Goal: Transaction & Acquisition: Purchase product/service

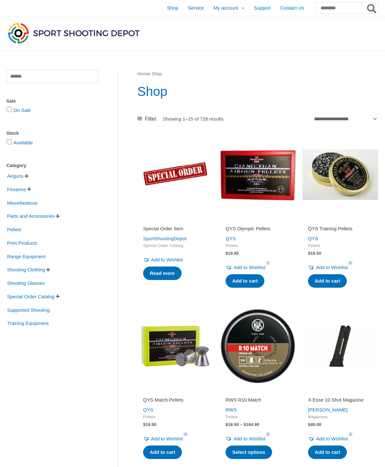
click at [24, 310] on span "Supported Shooting" at bounding box center [28, 310] width 44 height 11
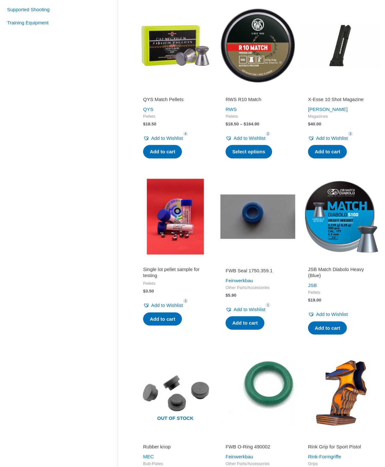
scroll to position [304, 0]
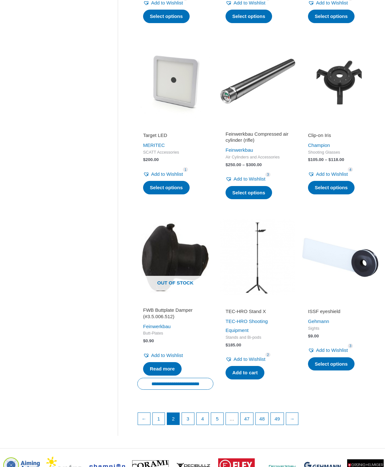
scroll to position [623, 0]
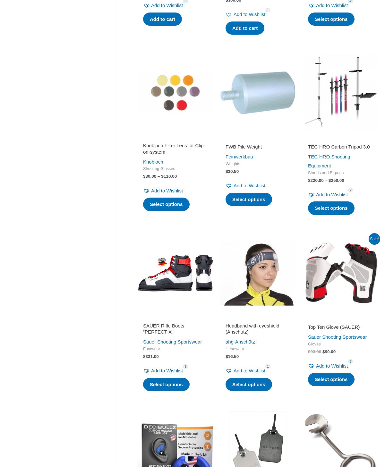
scroll to position [459, 0]
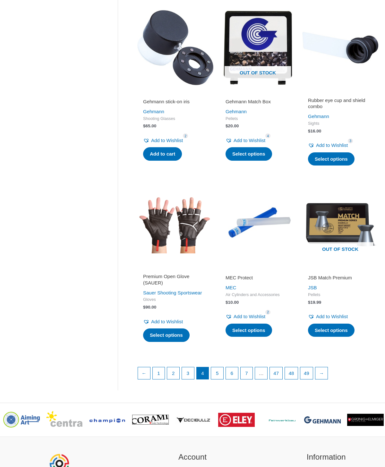
scroll to position [652, 0]
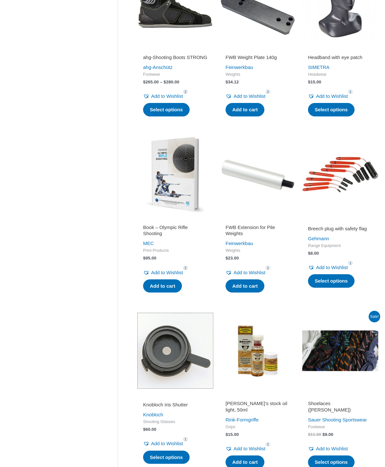
scroll to position [371, 0]
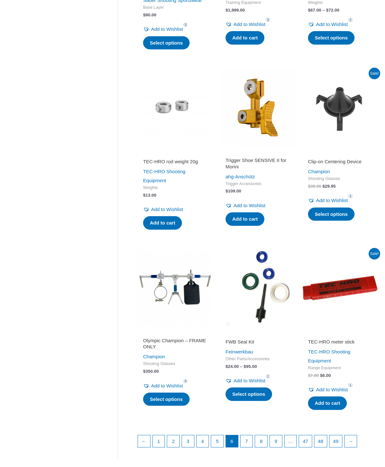
scroll to position [617, 0]
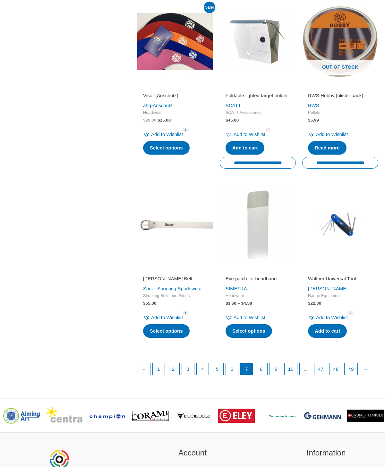
scroll to position [685, 0]
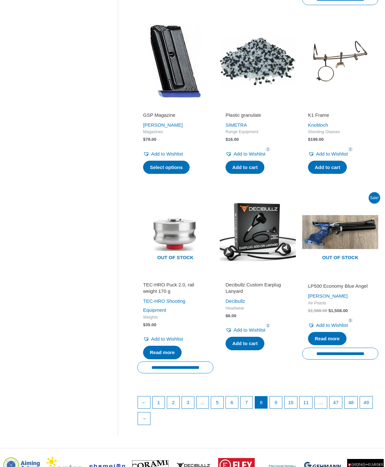
scroll to position [674, 0]
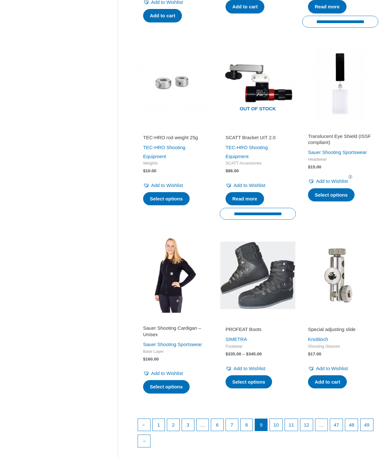
scroll to position [641, 0]
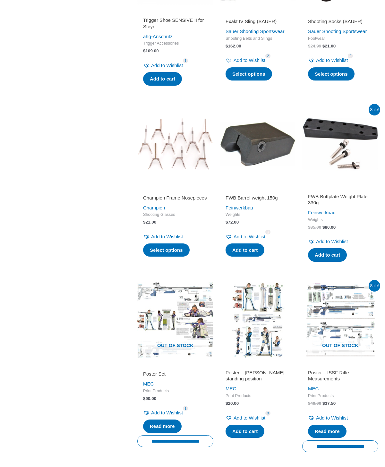
scroll to position [588, 0]
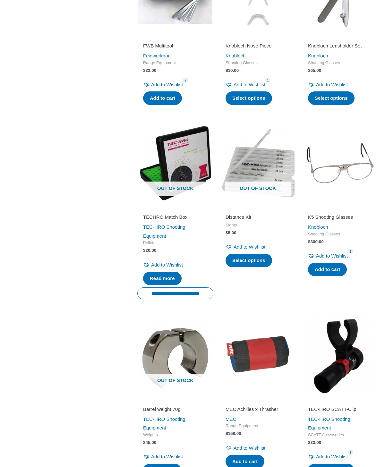
scroll to position [368, 0]
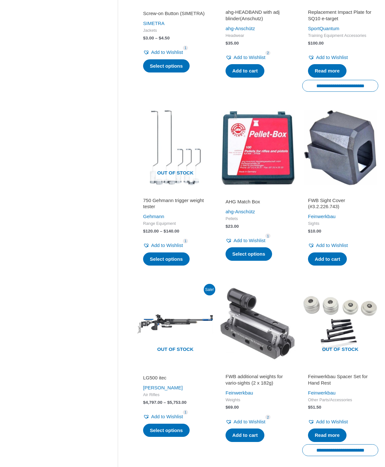
scroll to position [410, 0]
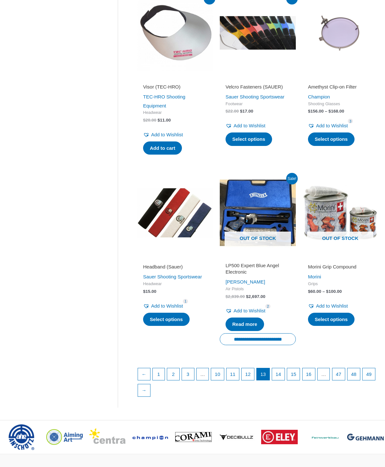
scroll to position [690, 0]
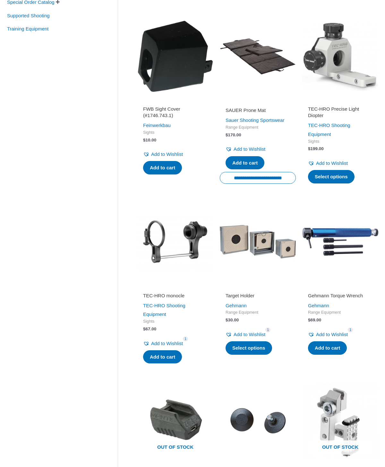
scroll to position [295, 0]
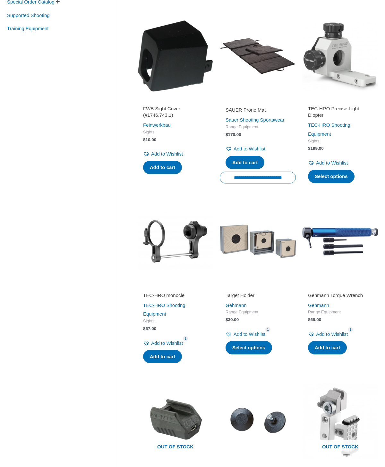
click at [256, 301] on link "Target Holder" at bounding box center [258, 296] width 65 height 9
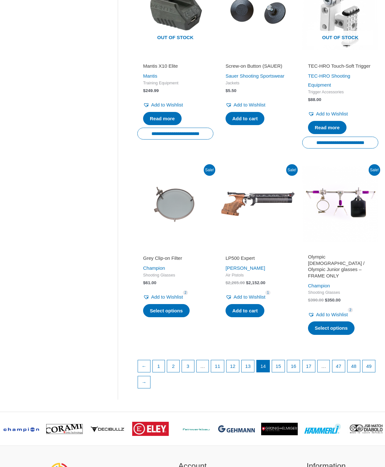
scroll to position [705, 0]
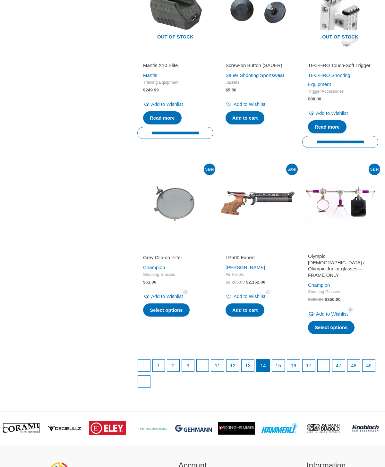
click at [150, 387] on link "→" at bounding box center [144, 382] width 12 height 12
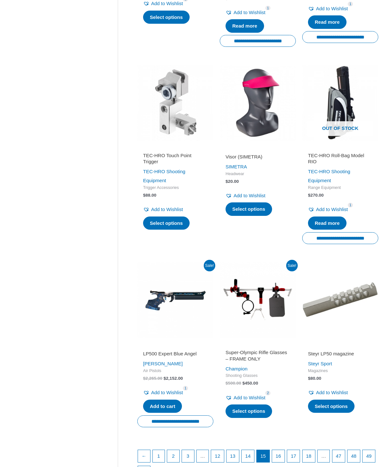
scroll to position [641, 0]
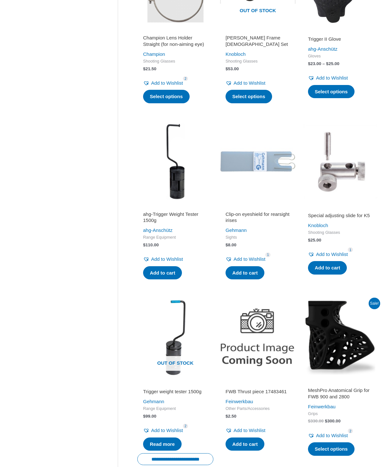
scroll to position [399, 0]
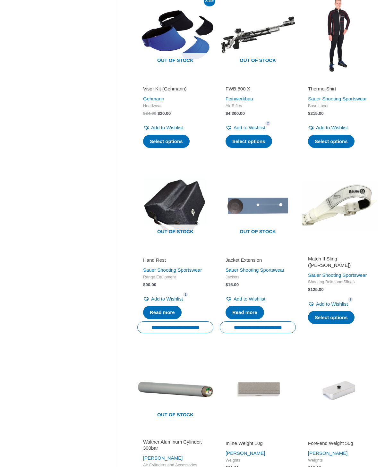
scroll to position [525, 0]
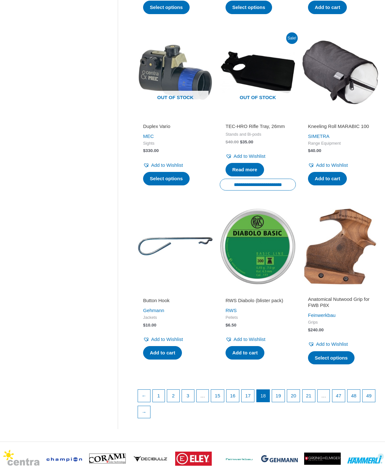
scroll to position [632, 0]
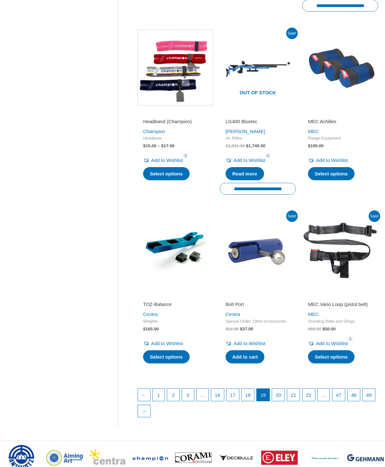
scroll to position [678, 0]
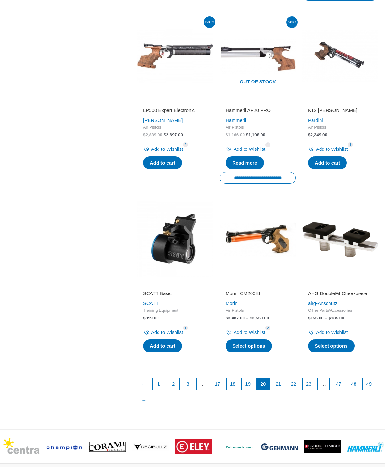
scroll to position [673, 0]
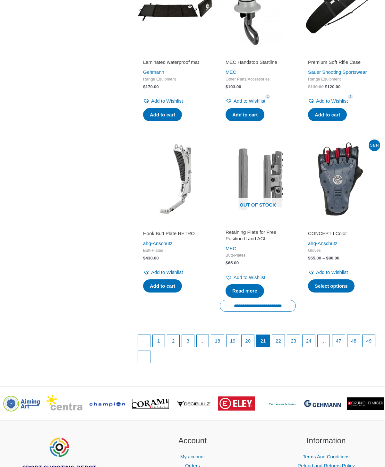
scroll to position [724, 0]
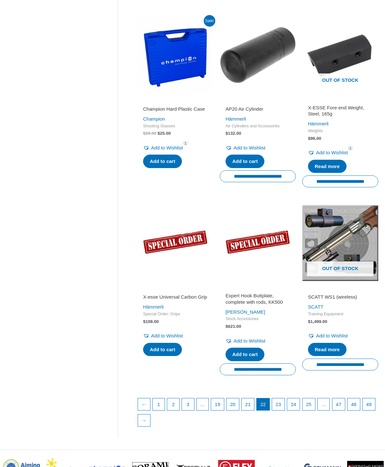
scroll to position [671, 0]
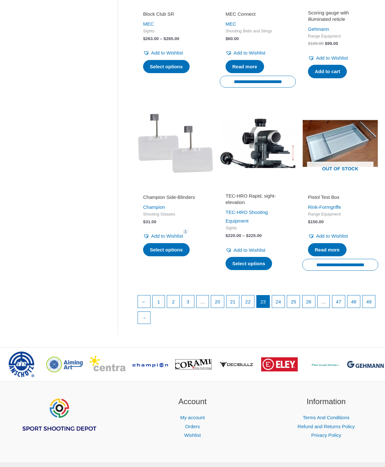
scroll to position [745, 0]
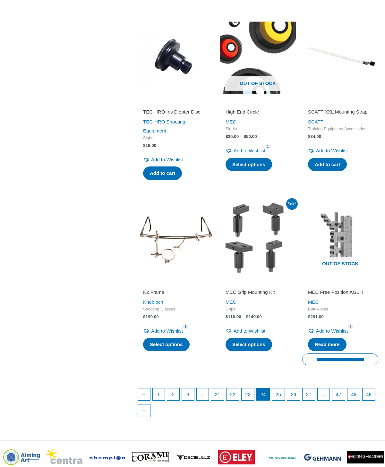
scroll to position [646, 0]
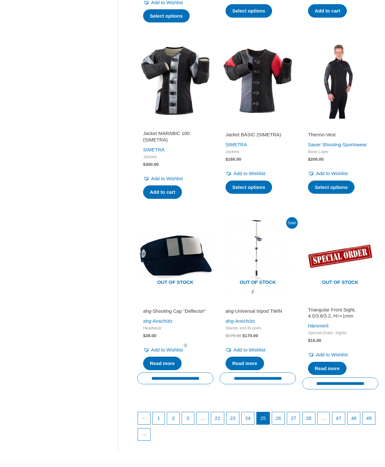
scroll to position [659, 0]
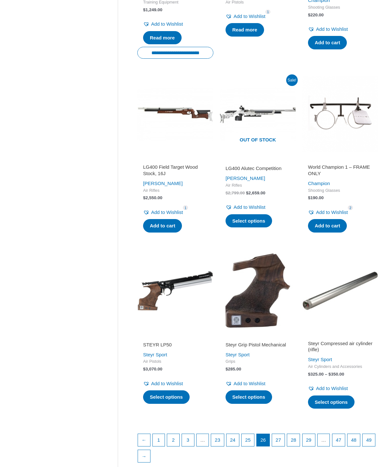
scroll to position [627, 0]
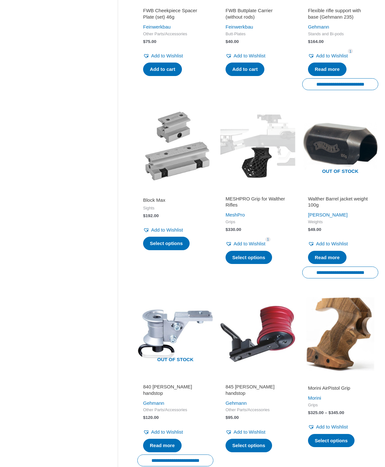
scroll to position [578, 0]
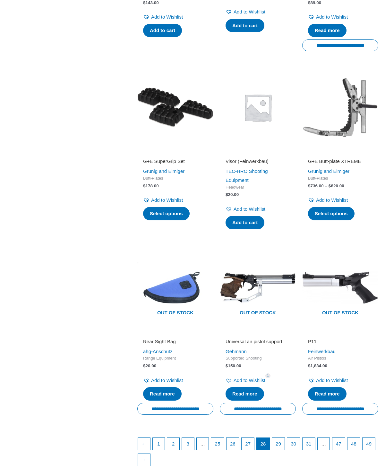
scroll to position [619, 0]
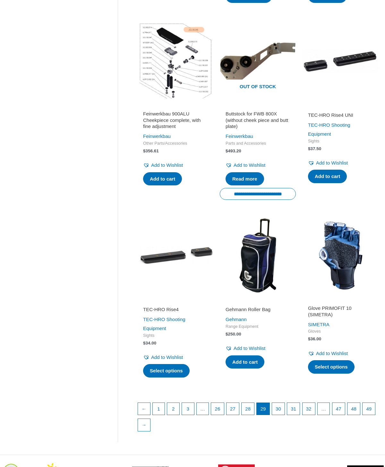
scroll to position [667, 0]
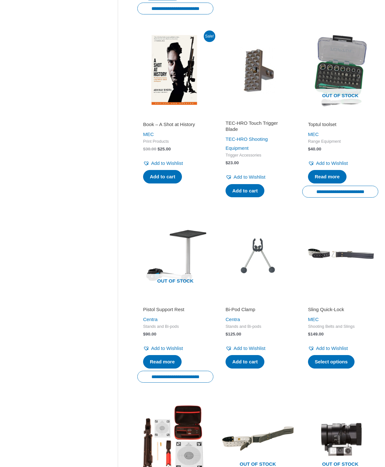
scroll to position [481, 0]
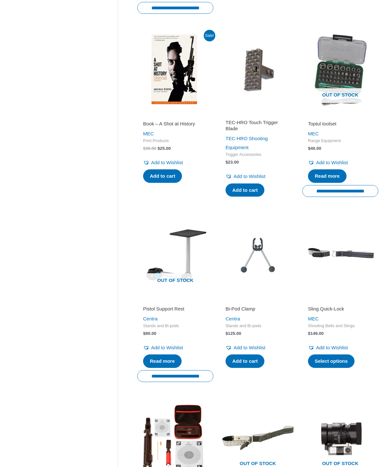
click at [181, 312] on h2 "Pistol Support Rest" at bounding box center [175, 309] width 65 height 6
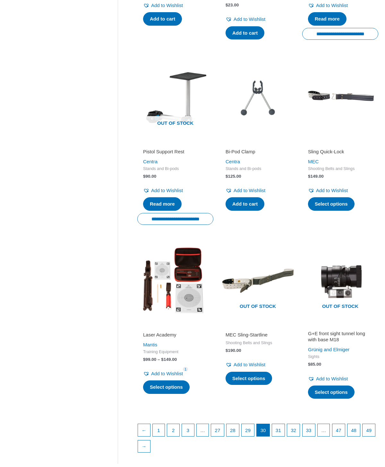
scroll to position [648, 0]
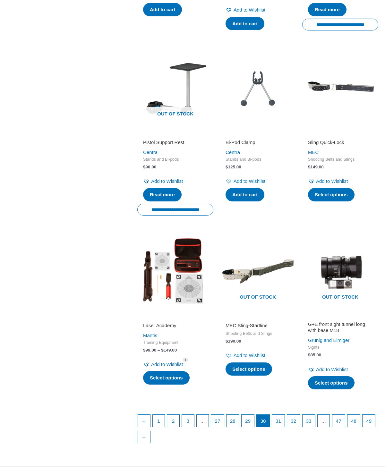
click at [150, 444] on link "→" at bounding box center [144, 437] width 12 height 12
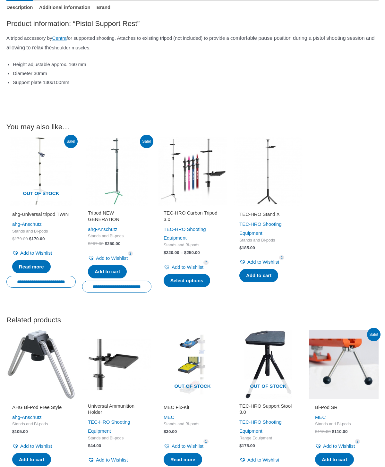
scroll to position [311, 0]
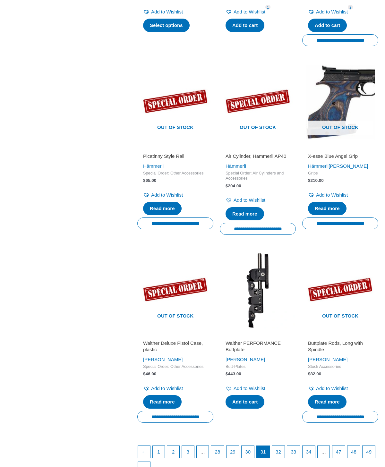
scroll to position [637, 0]
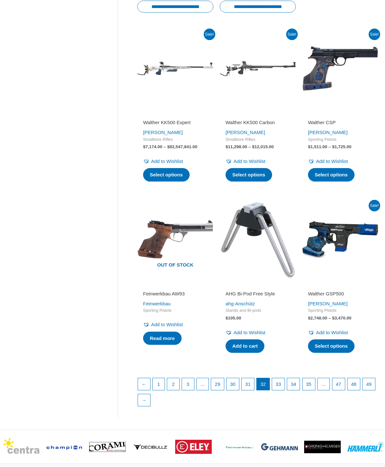
scroll to position [669, 0]
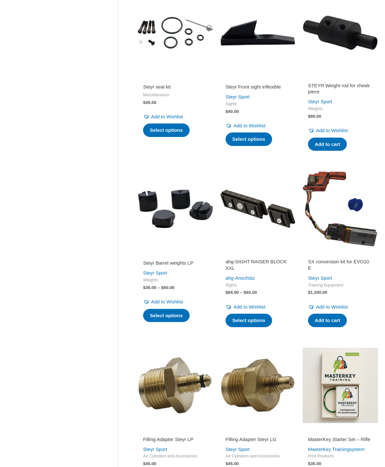
scroll to position [545, 0]
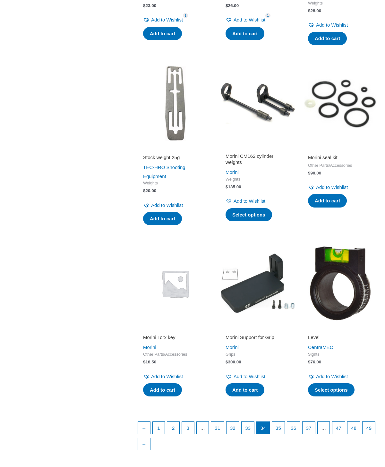
scroll to position [597, 0]
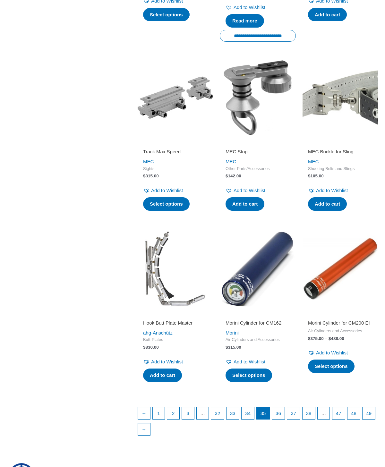
scroll to position [637, 0]
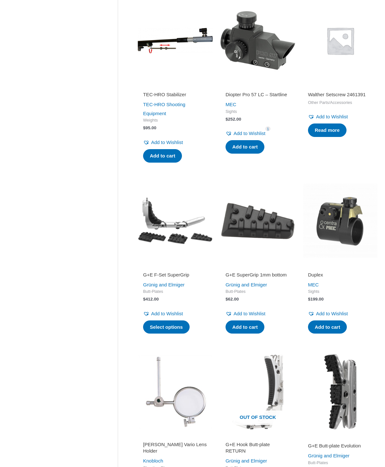
scroll to position [517, 0]
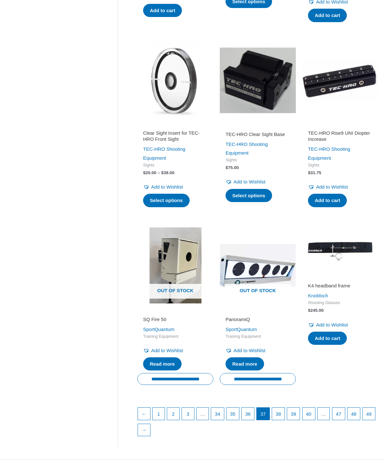
scroll to position [628, 0]
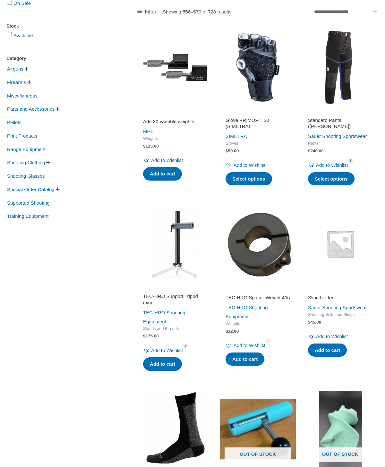
scroll to position [108, 0]
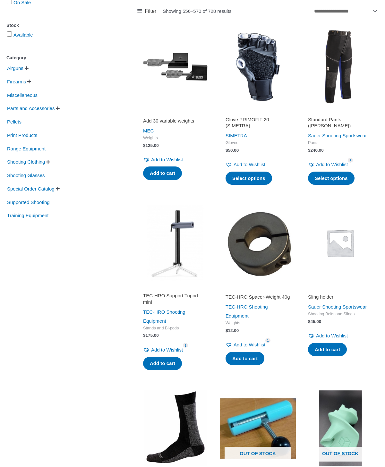
click at [176, 305] on h2 "TEC-HRO Support Tripod mini" at bounding box center [175, 299] width 65 height 13
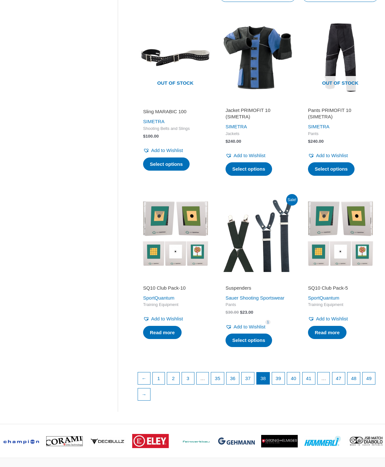
scroll to position [654, 0]
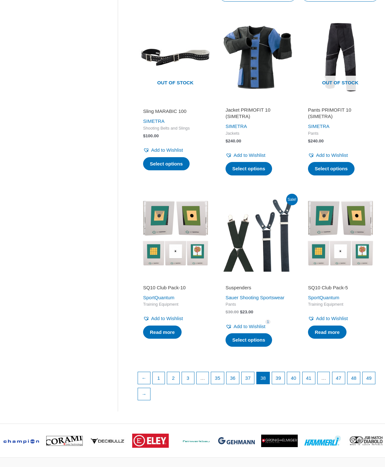
click at [150, 401] on link "→" at bounding box center [144, 394] width 12 height 12
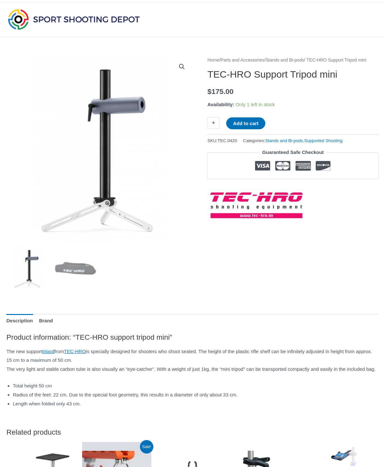
scroll to position [12, 0]
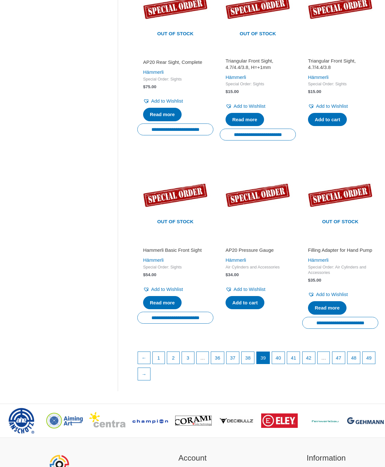
scroll to position [739, 0]
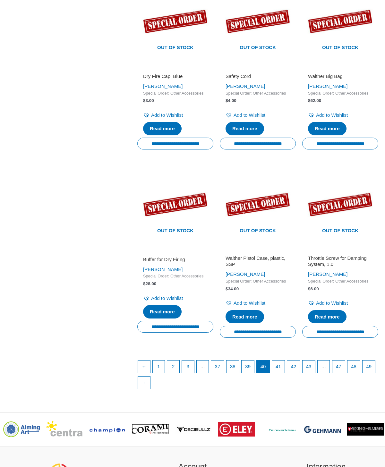
scroll to position [718, 0]
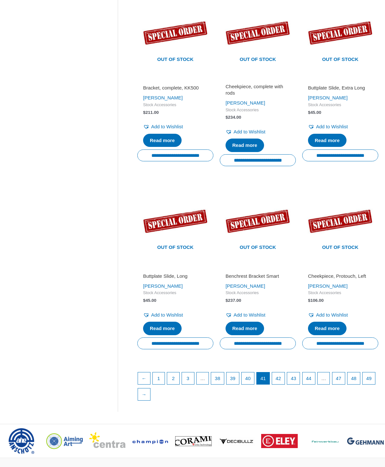
scroll to position [706, 0]
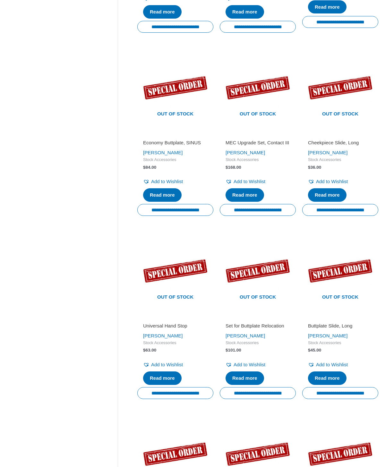
scroll to position [466, 0]
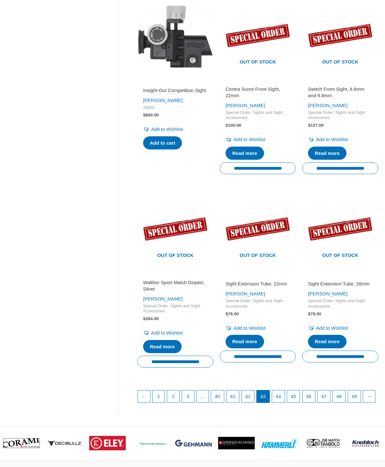
scroll to position [703, 0]
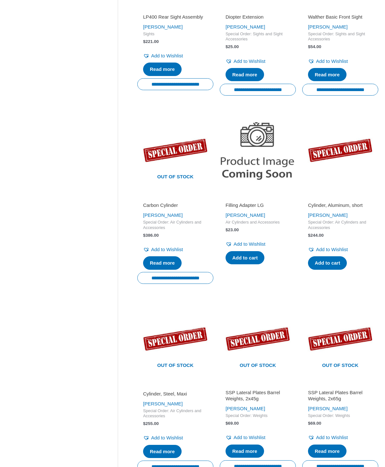
scroll to position [602, 0]
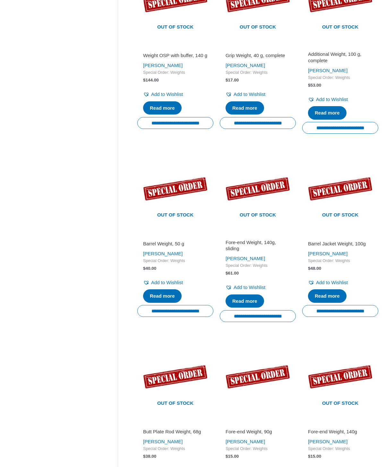
scroll to position [392, 0]
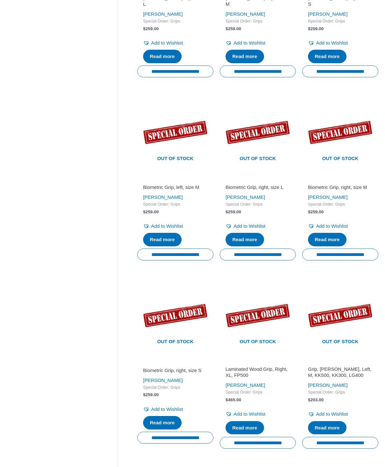
scroll to position [435, 0]
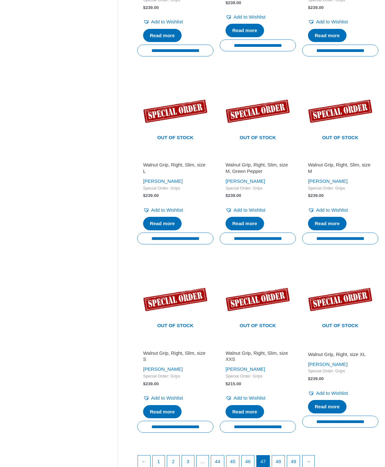
scroll to position [647, 0]
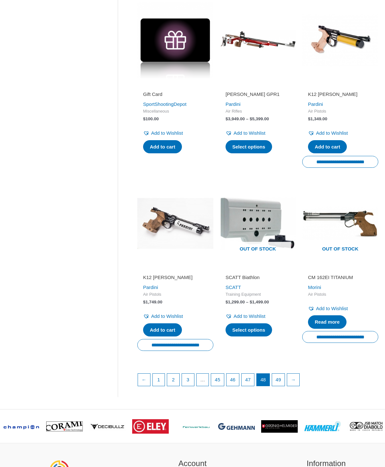
scroll to position [706, 0]
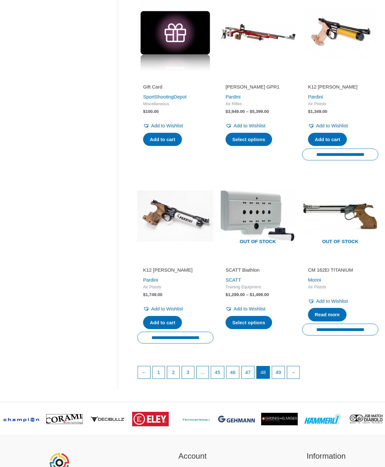
click at [299, 372] on link "→" at bounding box center [293, 373] width 12 height 12
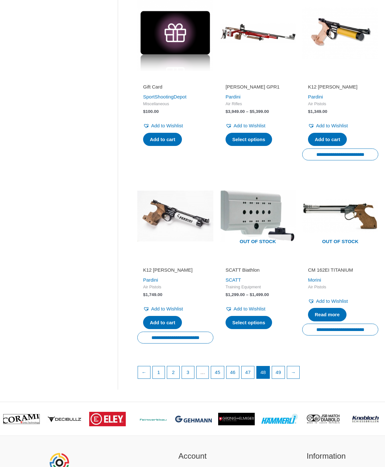
scroll to position [734, 0]
